Goal: Transaction & Acquisition: Purchase product/service

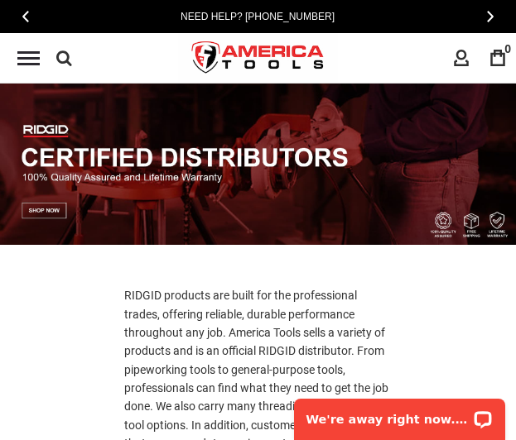
click at [65, 48] on icon at bounding box center [64, 58] width 16 height 25
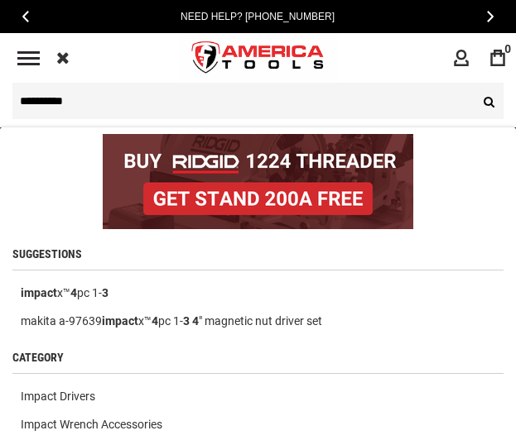
type input "**********"
click at [470, 83] on button "Search" at bounding box center [486, 101] width 33 height 36
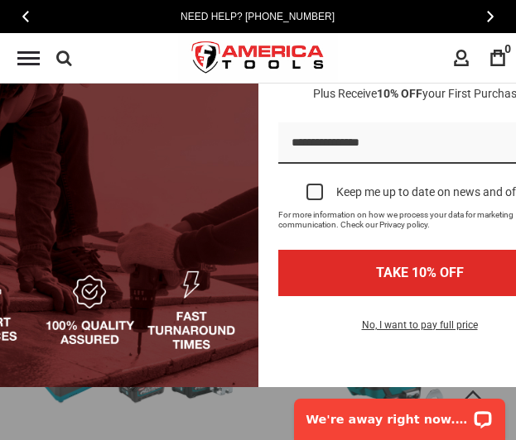
scroll to position [166, 0]
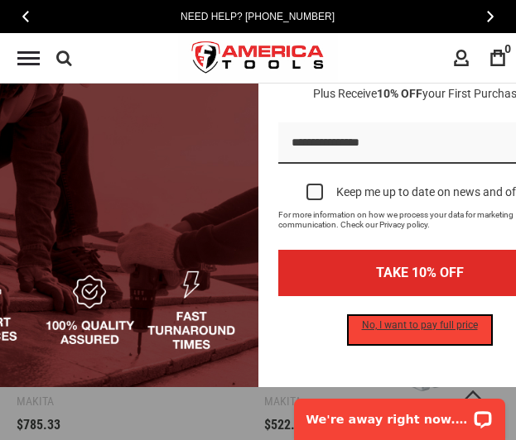
click at [410, 316] on button "No, I want to pay full price" at bounding box center [419, 330] width 142 height 28
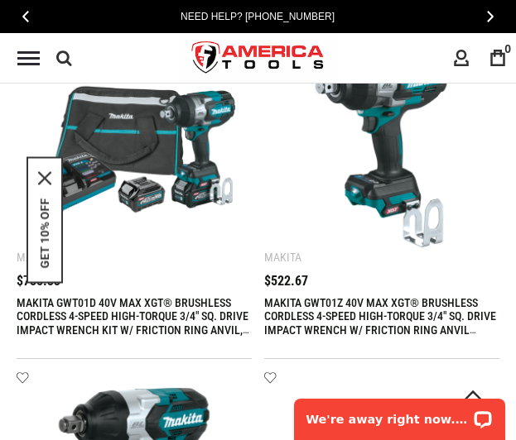
scroll to position [0, 0]
